Goal: Find specific page/section: Find specific page/section

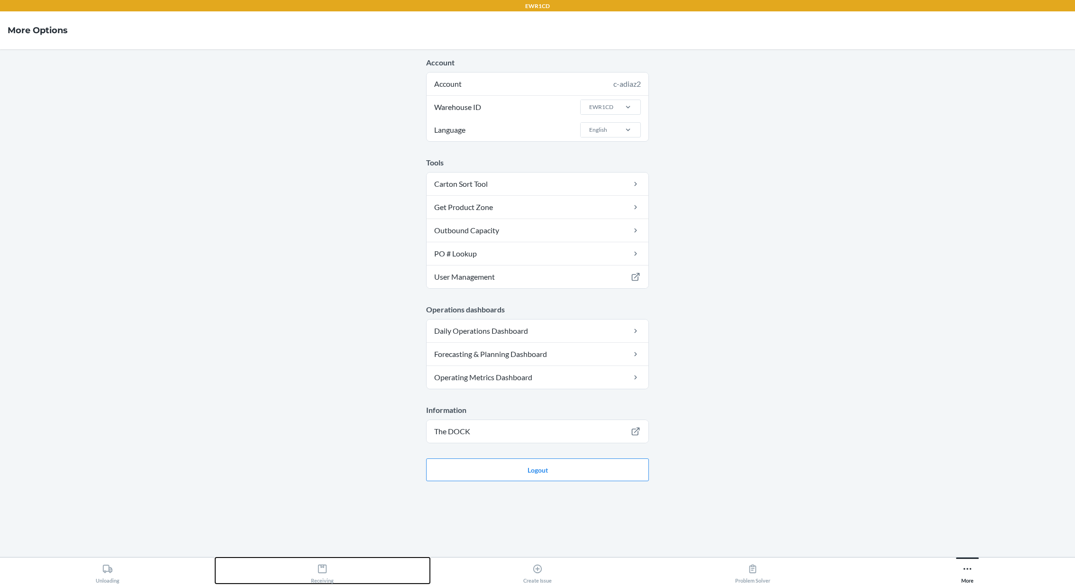
click at [329, 571] on div "Receiving" at bounding box center [322, 572] width 23 height 24
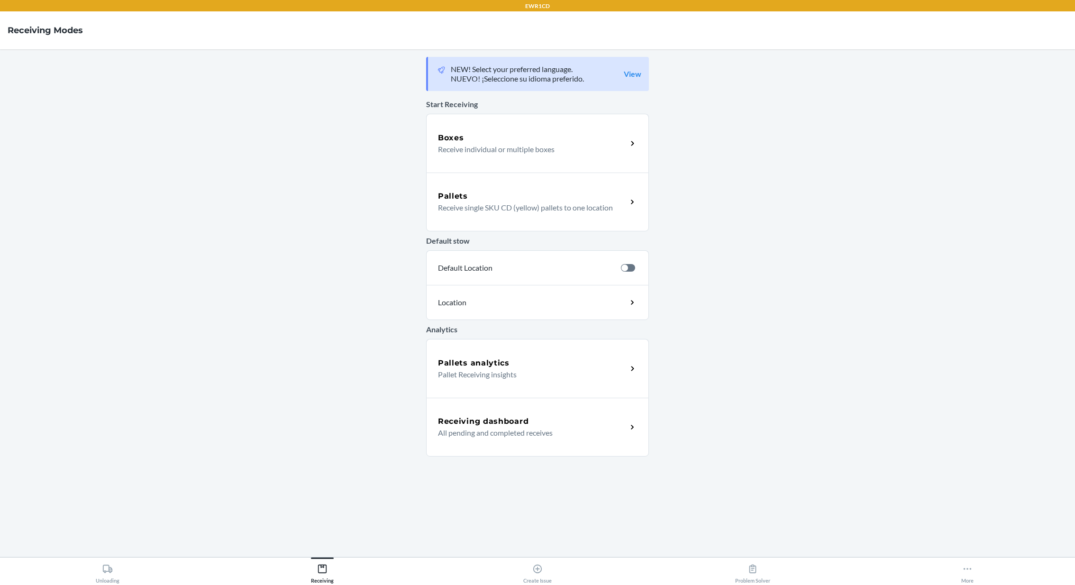
click at [520, 430] on p "All pending and completed receives" at bounding box center [528, 432] width 181 height 11
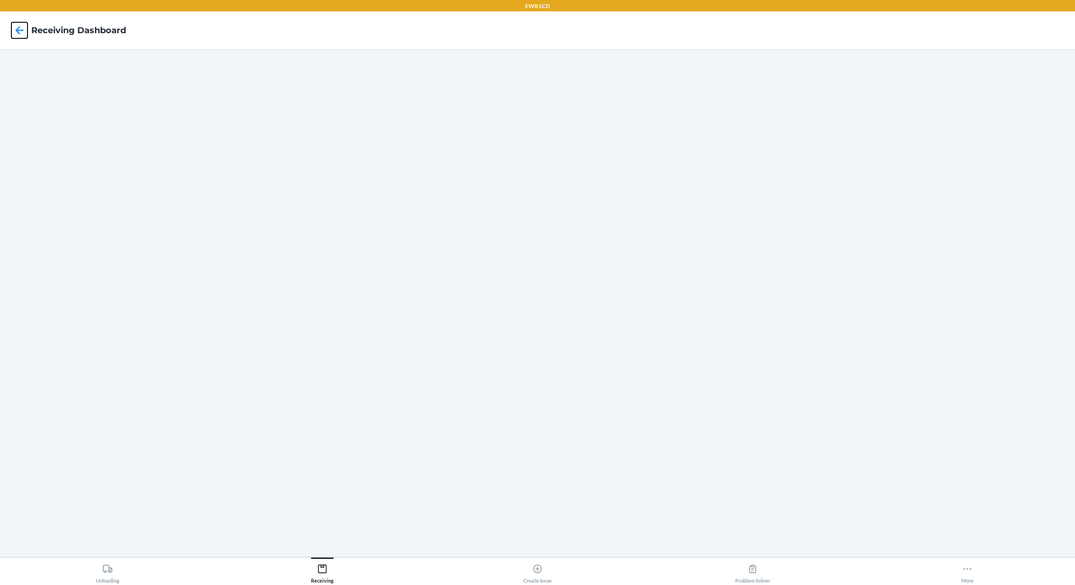
click at [18, 31] on icon at bounding box center [20, 30] width 8 height 8
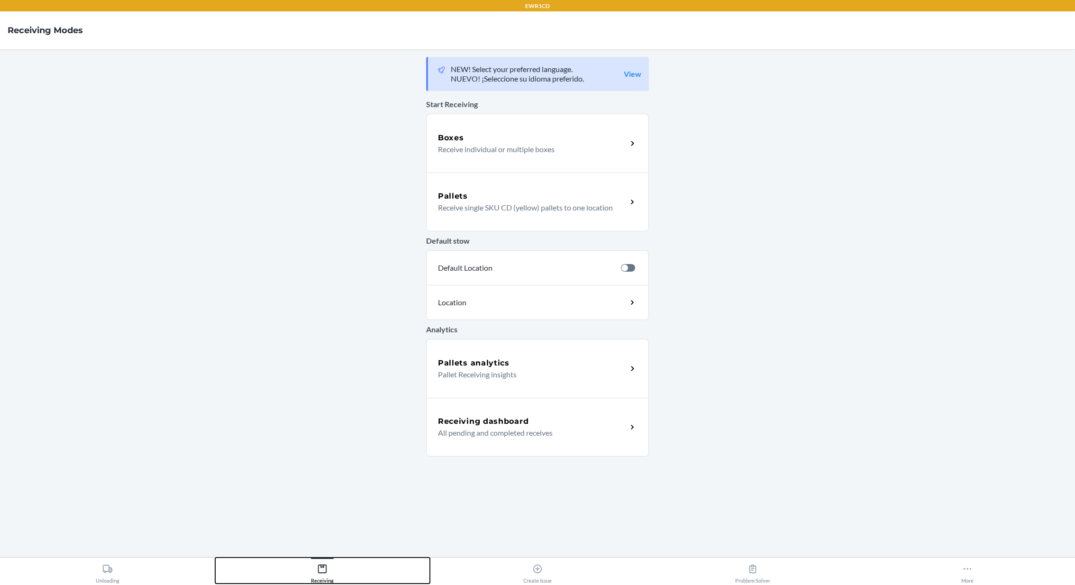
click at [322, 575] on div "Receiving" at bounding box center [322, 572] width 23 height 24
click at [519, 428] on p "All pending and completed receives" at bounding box center [528, 432] width 181 height 11
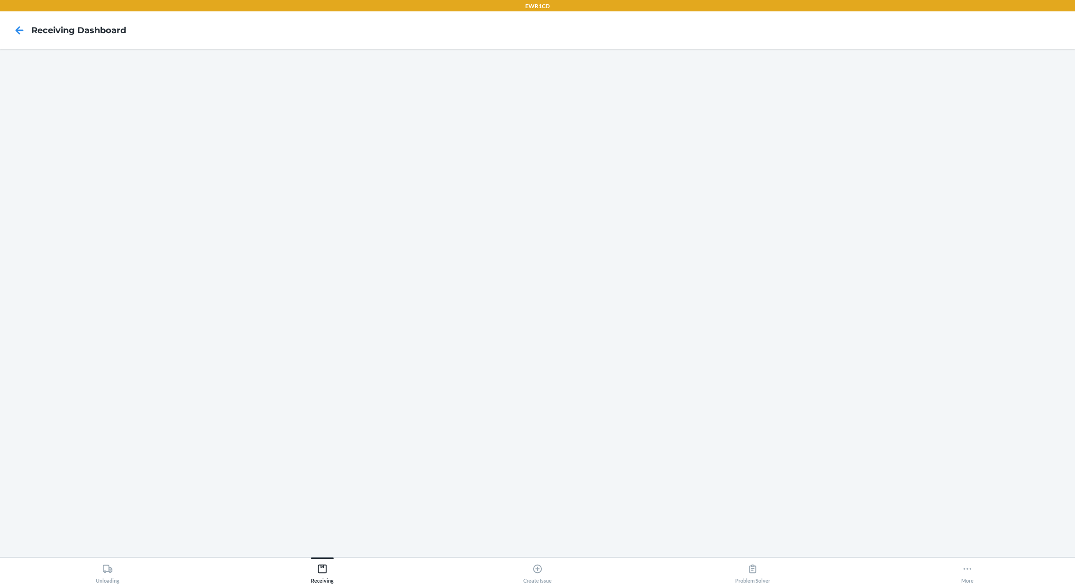
click at [27, 27] on div at bounding box center [20, 30] width 24 height 24
click at [21, 27] on icon at bounding box center [19, 30] width 16 height 16
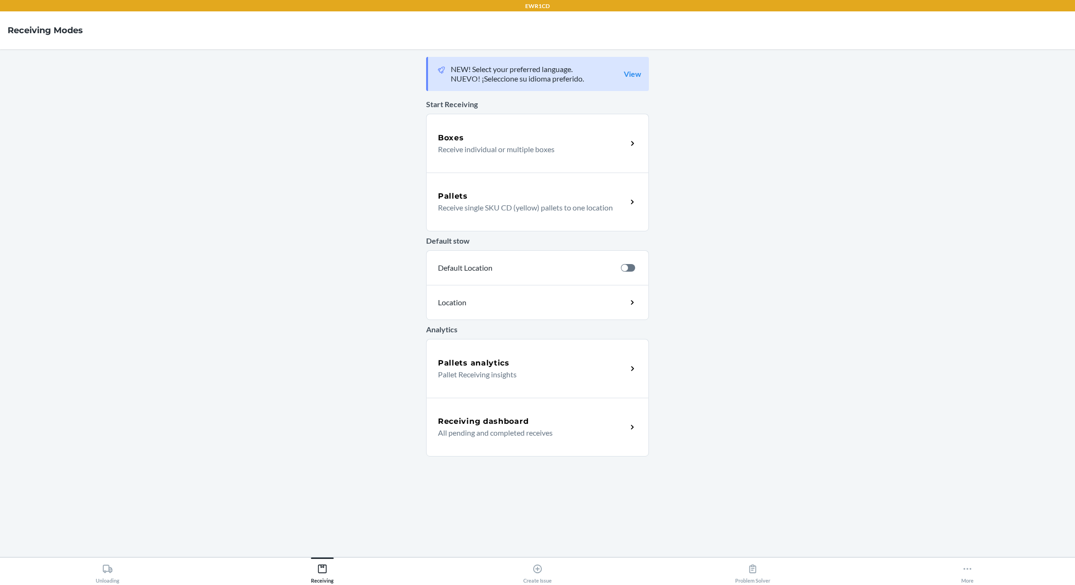
click at [21, 27] on h4 "Receiving Modes" at bounding box center [45, 30] width 75 height 12
click at [952, 575] on button "More" at bounding box center [966, 570] width 215 height 26
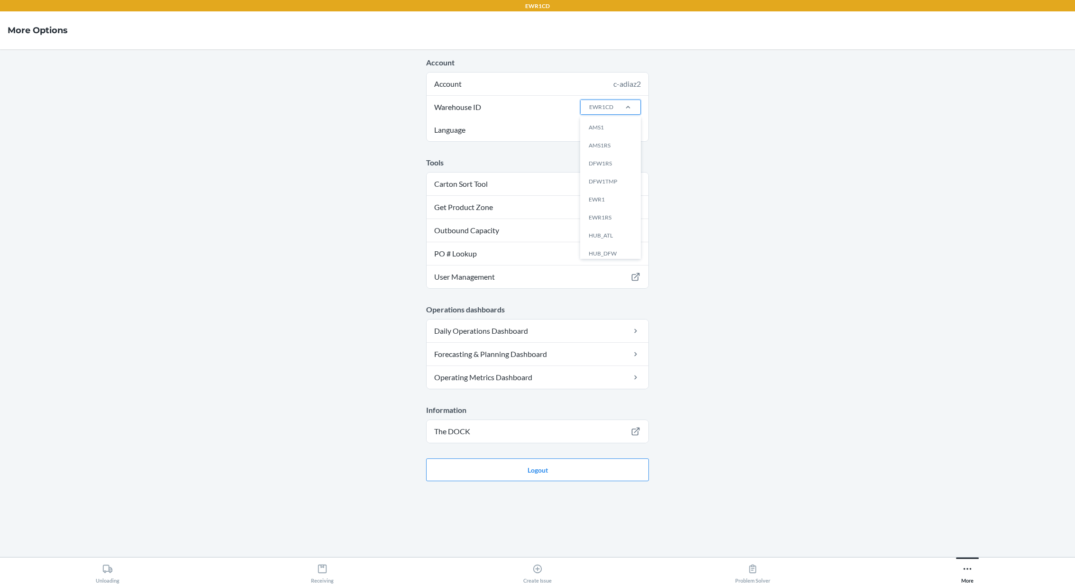
click at [625, 112] on div at bounding box center [627, 107] width 25 height 14
click at [589, 111] on input "Warehouse ID option AMS1 focused, 1 of 25. 25 results available. Use Up and Dow…" at bounding box center [588, 107] width 1 height 9
click at [545, 111] on label "Warehouse ID option AMS1 focused, 1 of 25. 25 results available. Use Up and Dow…" at bounding box center [537, 107] width 222 height 23
click at [588, 111] on input "Warehouse ID option AMS1 focused, 1 of 25. 25 results available. Use Up and Dow…" at bounding box center [588, 107] width 1 height 9
click at [606, 108] on div "EWR1CD" at bounding box center [601, 107] width 24 height 9
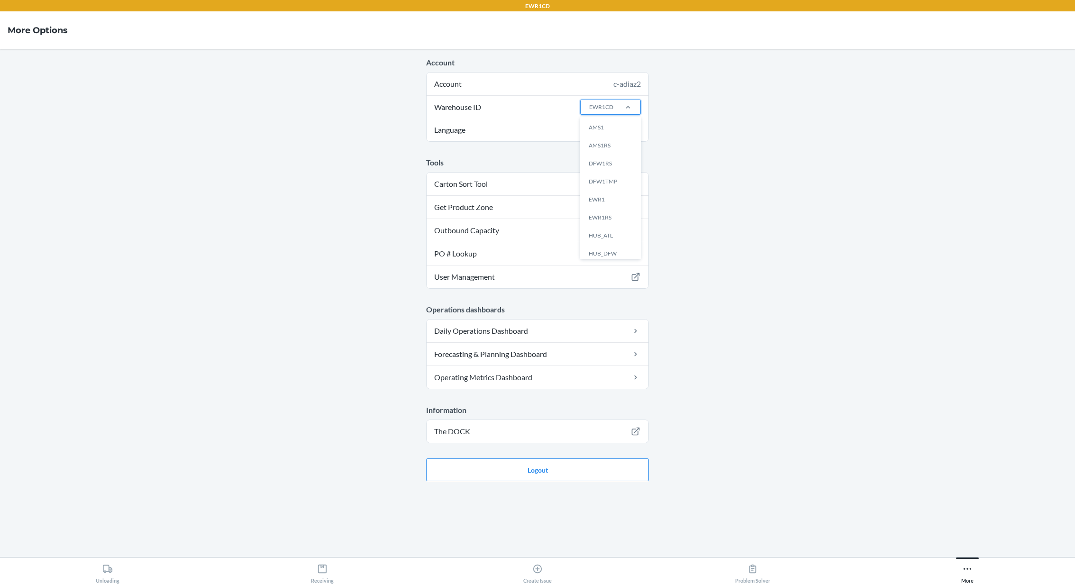
click at [589, 108] on input "Warehouse ID option AMS1 focused, 1 of 25. 25 results available. Use Up and Dow…" at bounding box center [588, 107] width 1 height 9
click at [618, 196] on div "EWR1" at bounding box center [613, 199] width 51 height 18
click at [589, 111] on input "Warehouse ID option EWR1 focused, 5 of 25. 25 results available. Use Up and Dow…" at bounding box center [588, 107] width 1 height 9
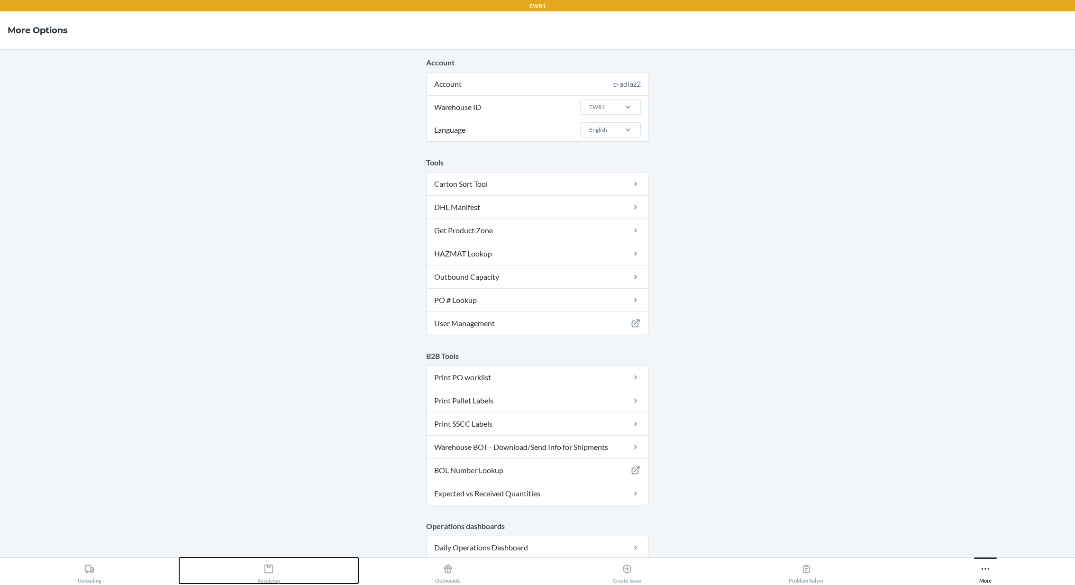
click at [273, 568] on icon at bounding box center [268, 568] width 10 height 10
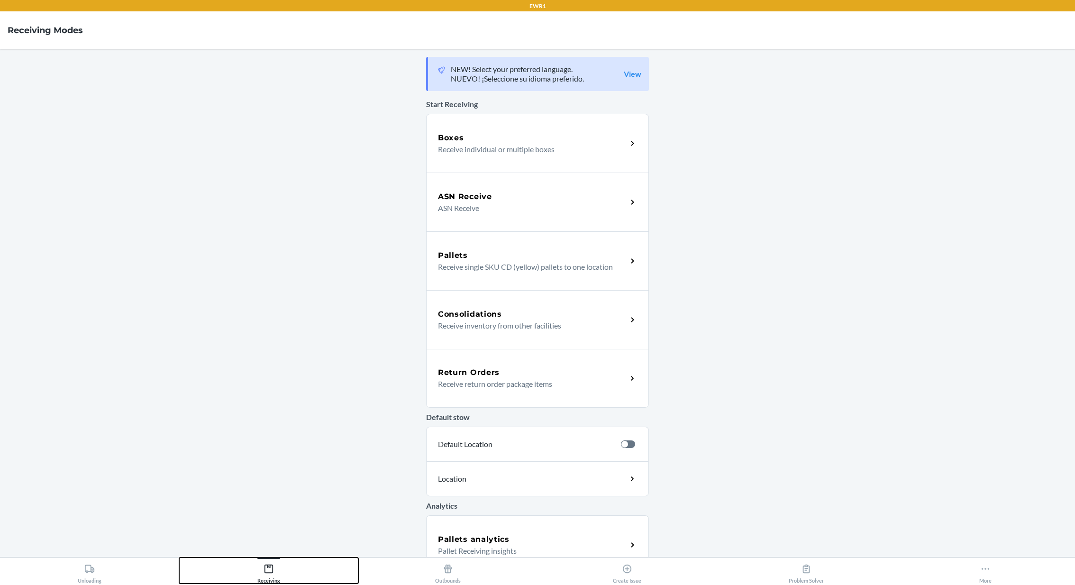
scroll to position [75, 0]
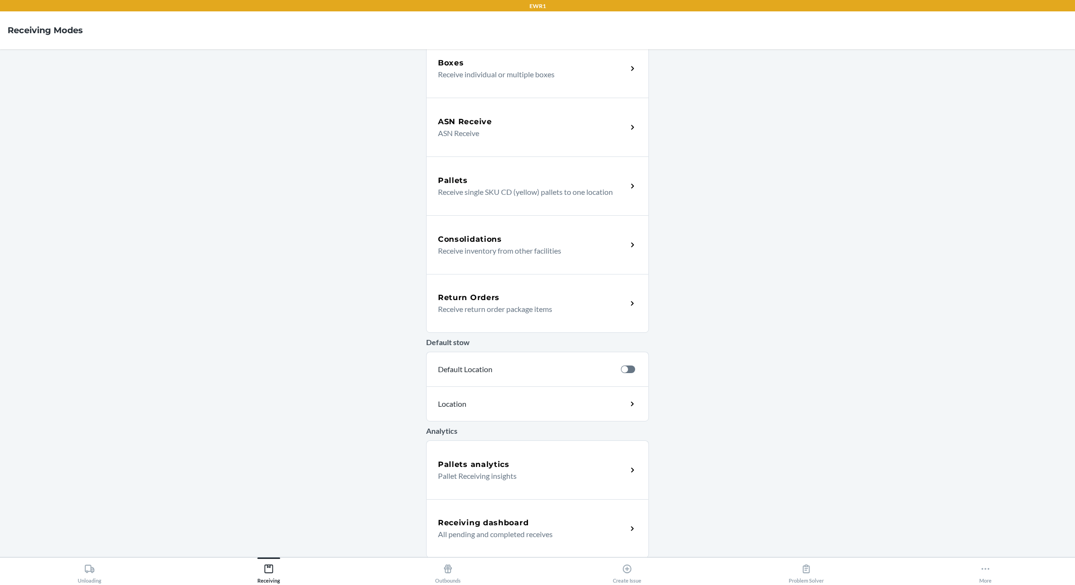
click at [531, 519] on div "Receiving dashboard" at bounding box center [532, 522] width 189 height 11
